Goal: Task Accomplishment & Management: Use online tool/utility

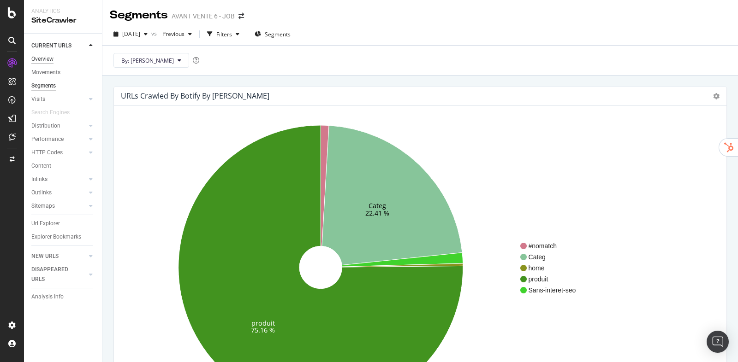
click at [50, 61] on div "Overview" at bounding box center [42, 59] width 22 height 10
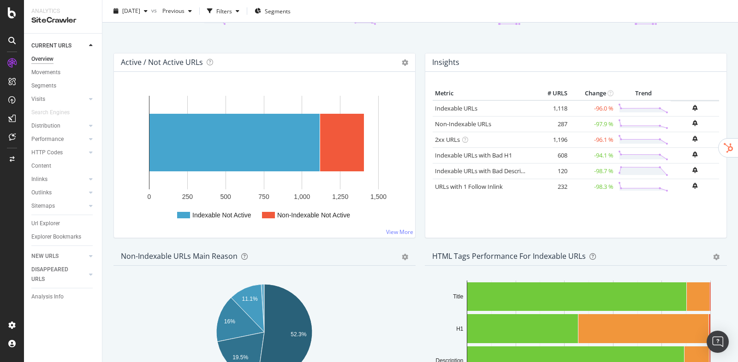
scroll to position [95, 0]
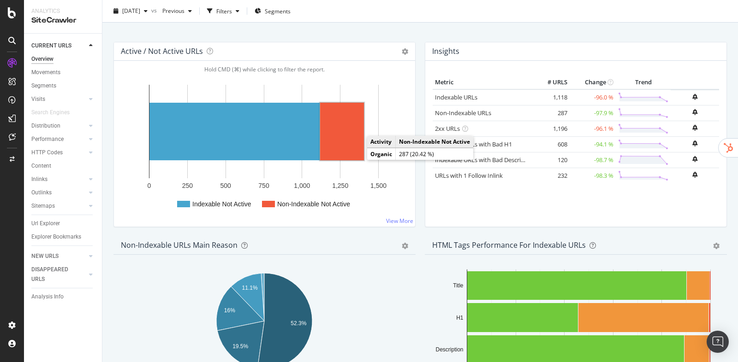
click at [352, 154] on rect "A chart." at bounding box center [342, 132] width 44 height 58
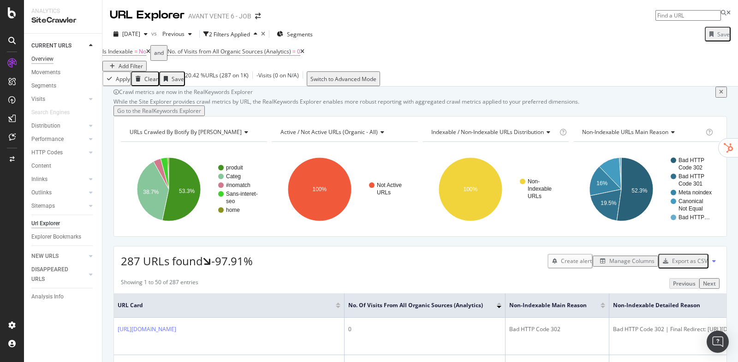
click at [41, 58] on div "Overview" at bounding box center [42, 59] width 22 height 10
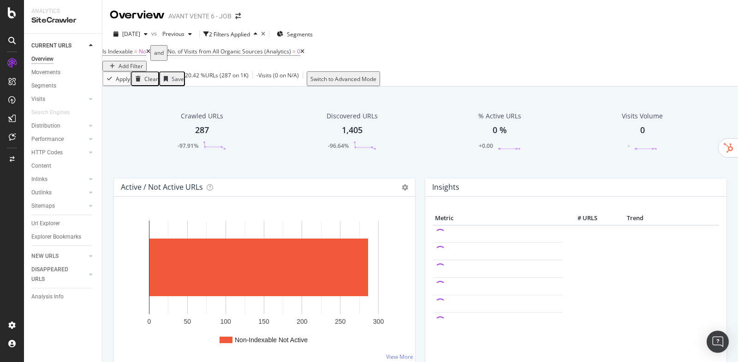
click at [150, 54] on icon at bounding box center [148, 52] width 4 height 6
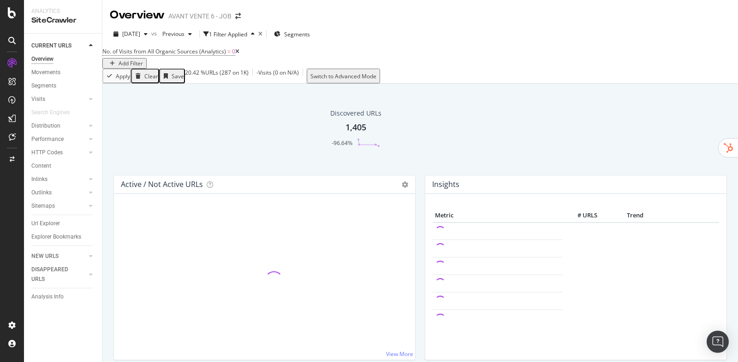
click at [239, 54] on icon at bounding box center [237, 52] width 4 height 6
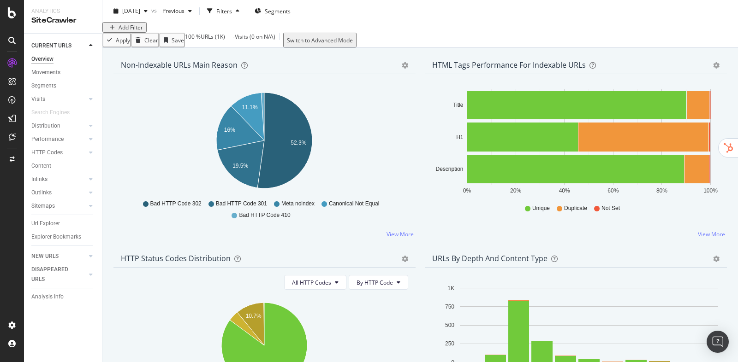
scroll to position [288, 0]
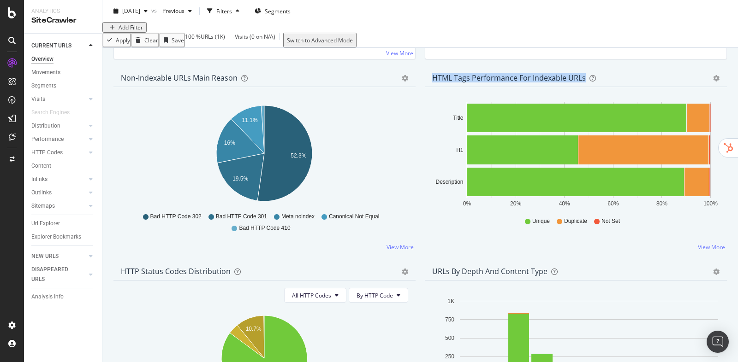
drag, startPoint x: 434, startPoint y: 95, endPoint x: 599, endPoint y: 106, distance: 165.4
click at [599, 106] on div "HTML Tags Performance for Indexable URLs Bar Bar (by Percentage) Table Export a…" at bounding box center [576, 161] width 302 height 184
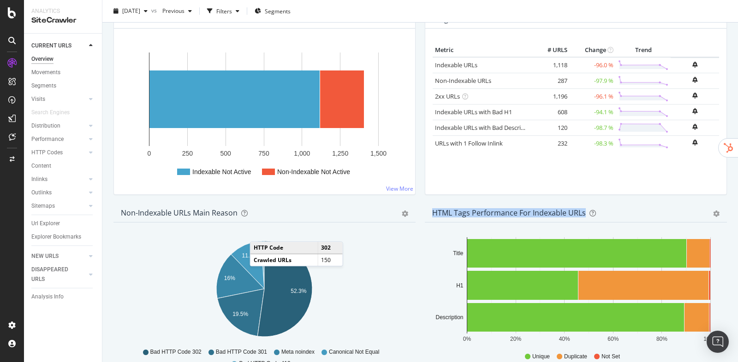
scroll to position [0, 0]
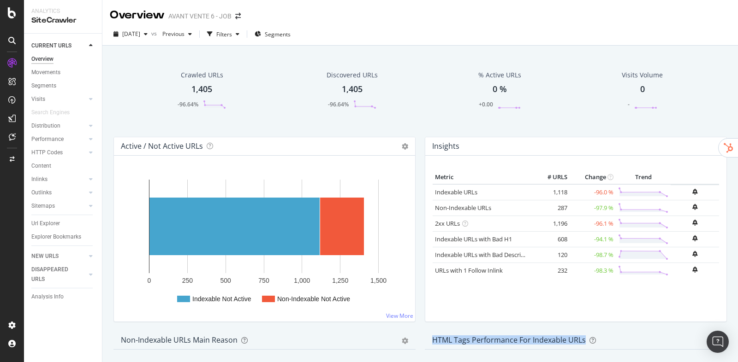
drag, startPoint x: 46, startPoint y: 88, endPoint x: 100, endPoint y: 89, distance: 54.0
click at [46, 87] on div "Segments" at bounding box center [43, 86] width 25 height 10
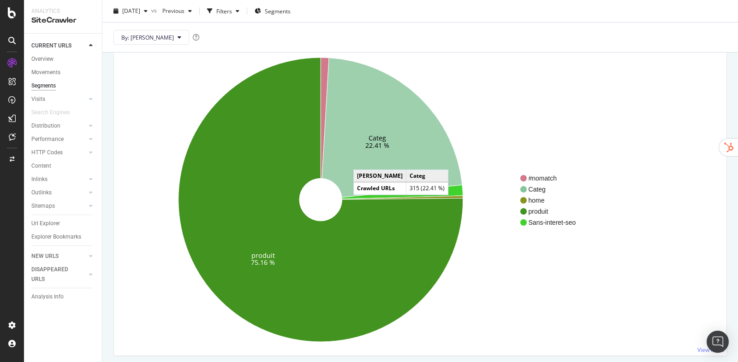
scroll to position [67, 0]
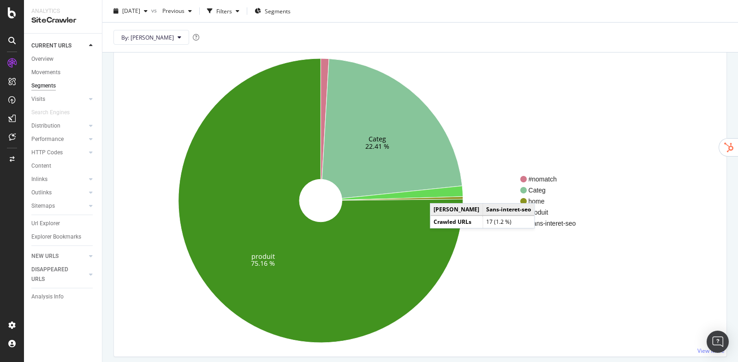
click at [439, 194] on icon at bounding box center [402, 193] width 121 height 14
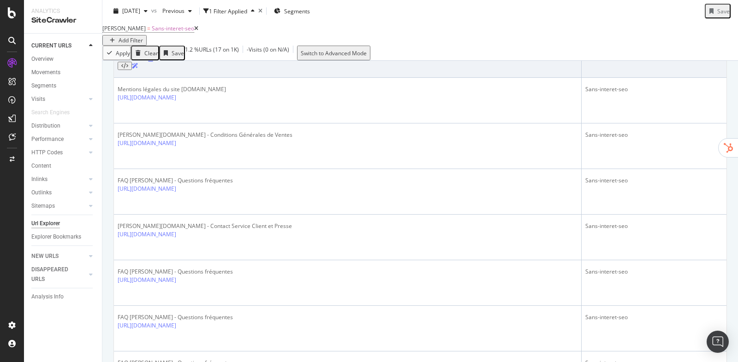
scroll to position [338, 0]
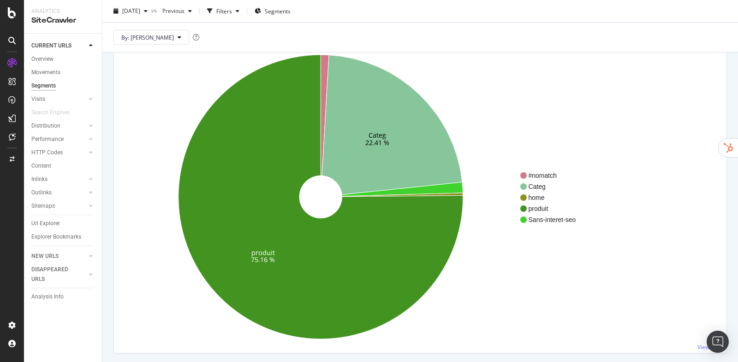
scroll to position [71, 0]
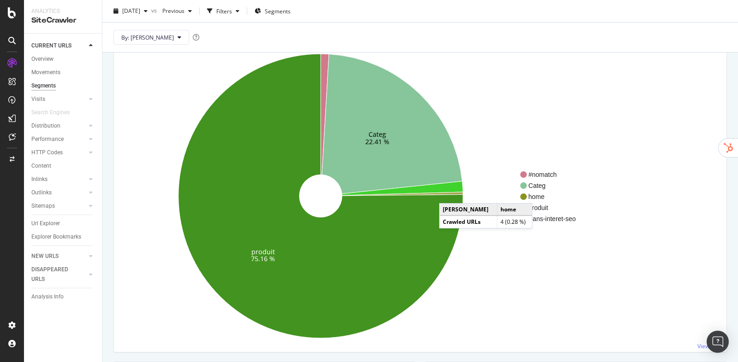
click at [448, 194] on icon at bounding box center [402, 194] width 121 height 4
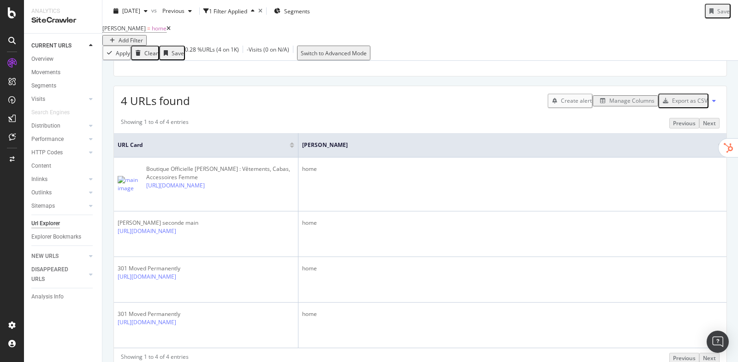
scroll to position [190, 0]
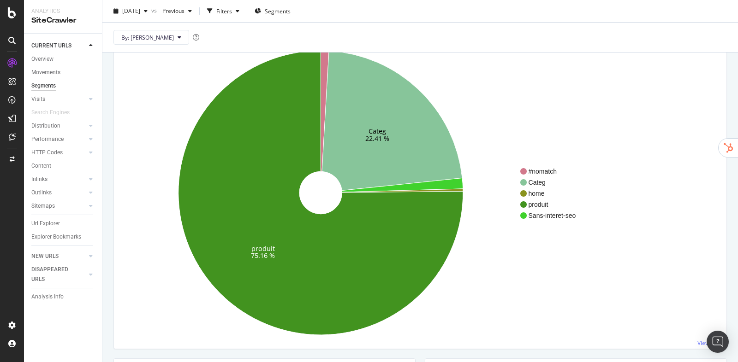
scroll to position [74, 0]
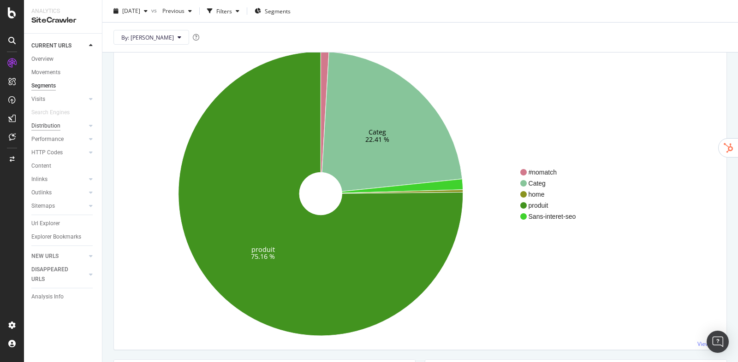
click at [58, 124] on div "Distribution" at bounding box center [45, 126] width 29 height 10
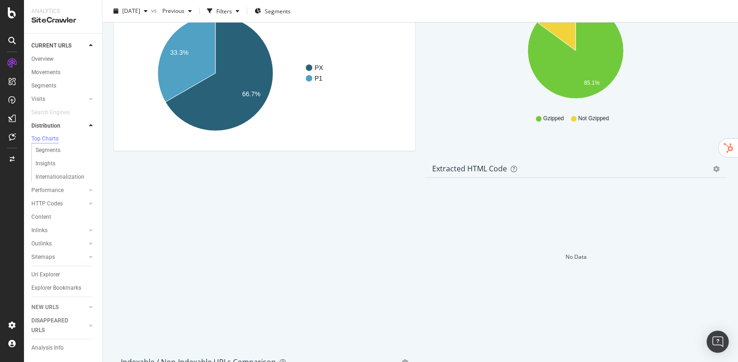
scroll to position [1348, 0]
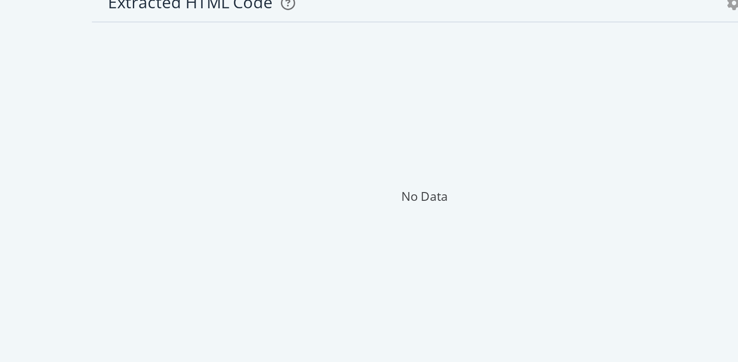
drag, startPoint x: 433, startPoint y: 247, endPoint x: 653, endPoint y: 250, distance: 219.9
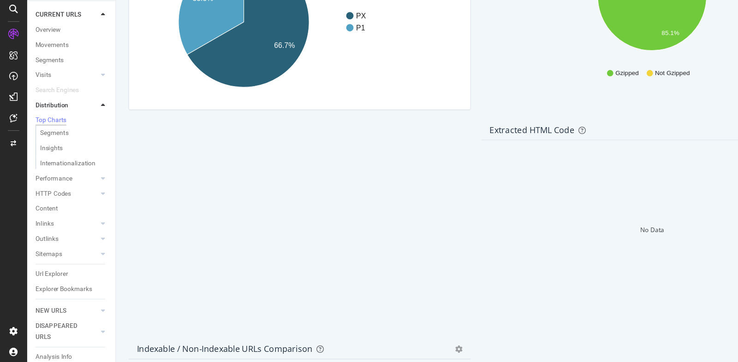
click at [42, 249] on div "Outlinks" at bounding box center [41, 244] width 20 height 10
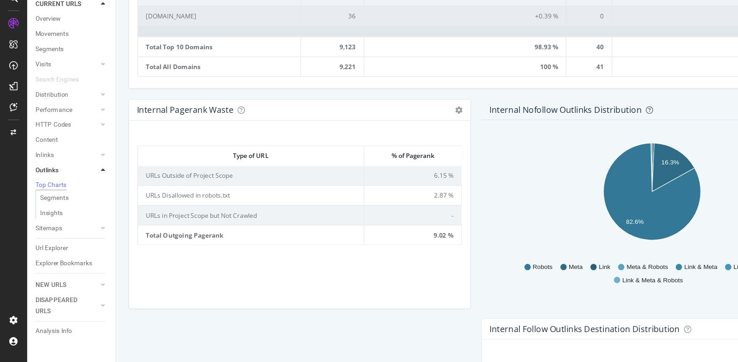
scroll to position [562, 0]
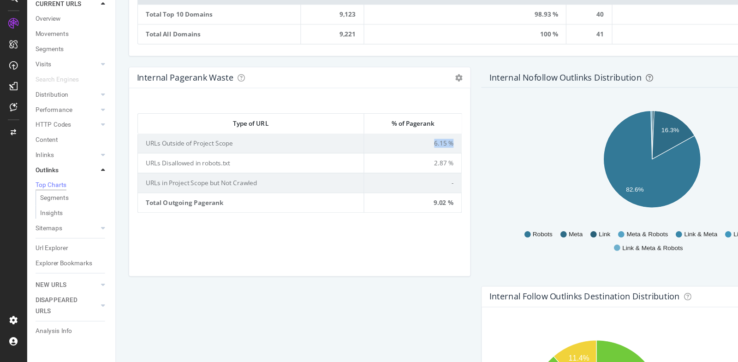
drag, startPoint x: 381, startPoint y: 166, endPoint x: 404, endPoint y: 165, distance: 23.1
click at [404, 165] on td "6.15 %" at bounding box center [364, 168] width 86 height 17
drag, startPoint x: 382, startPoint y: 183, endPoint x: 403, endPoint y: 186, distance: 21.9
click at [403, 186] on td "2.87 %" at bounding box center [364, 186] width 86 height 18
drag, startPoint x: 382, startPoint y: 219, endPoint x: 408, endPoint y: 221, distance: 25.5
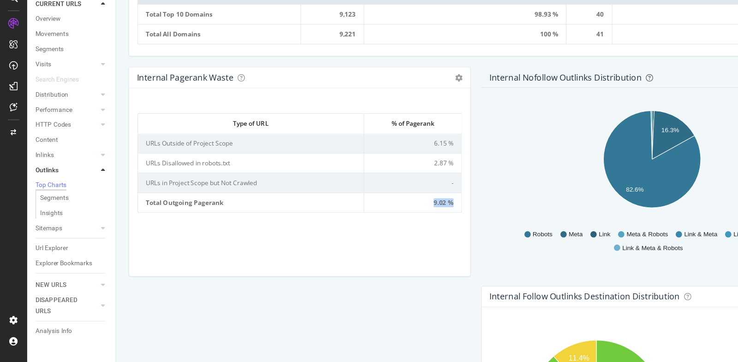
click at [408, 221] on div "Type of URL % of Pagerank Type of URL % of Pagerank URLs Outside of Project Sco…" at bounding box center [264, 203] width 301 height 166
click at [49, 128] on div "Distribution" at bounding box center [45, 126] width 29 height 10
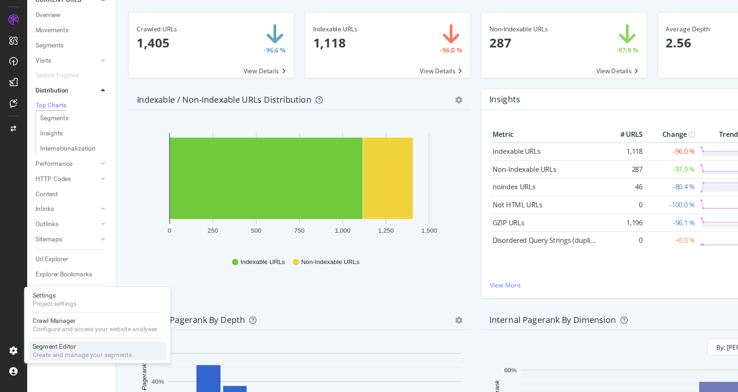
click at [56, 358] on div "Create and manage your segments" at bounding box center [73, 358] width 88 height 7
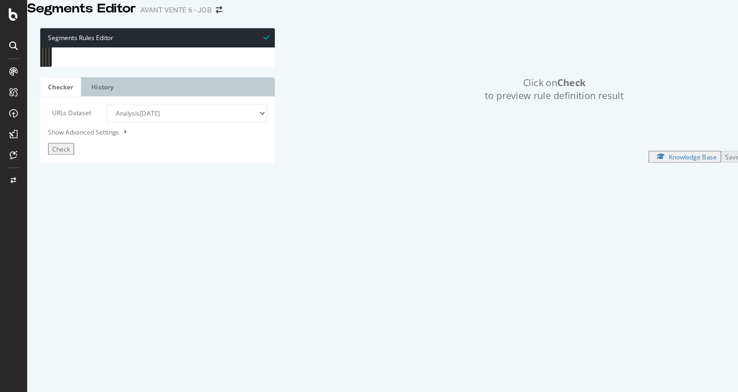
click at [85, 219] on div "[ segment : [PERSON_NAME] ] @ home or ( path / path /fr/ path /fr/fr path /fr/s…" at bounding box center [150, 161] width 185 height 239
type textarea "path /"
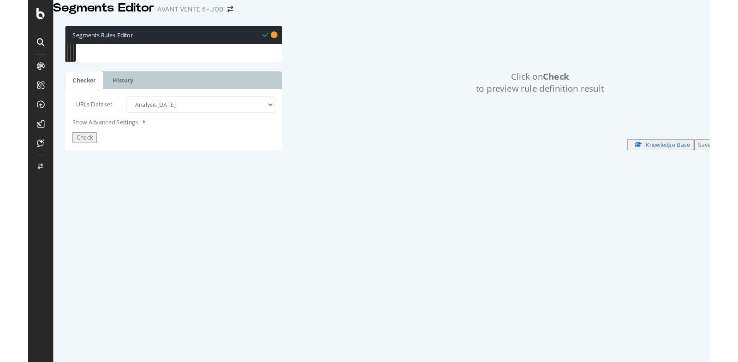
scroll to position [0, 4]
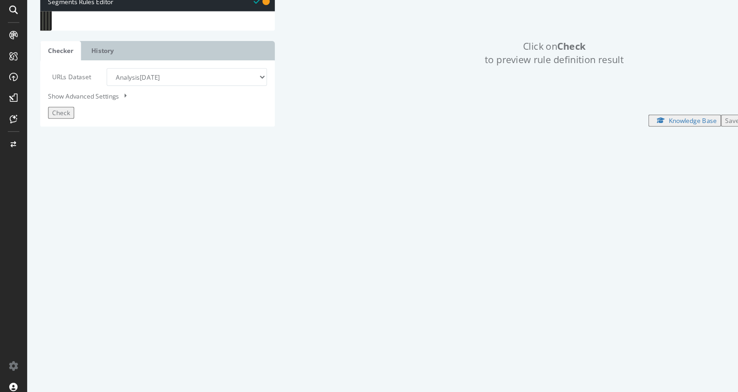
type textarea "path /c/journal*"
click at [62, 136] on span "Check" at bounding box center [54, 132] width 16 height 8
